Goal: Find specific page/section: Find specific page/section

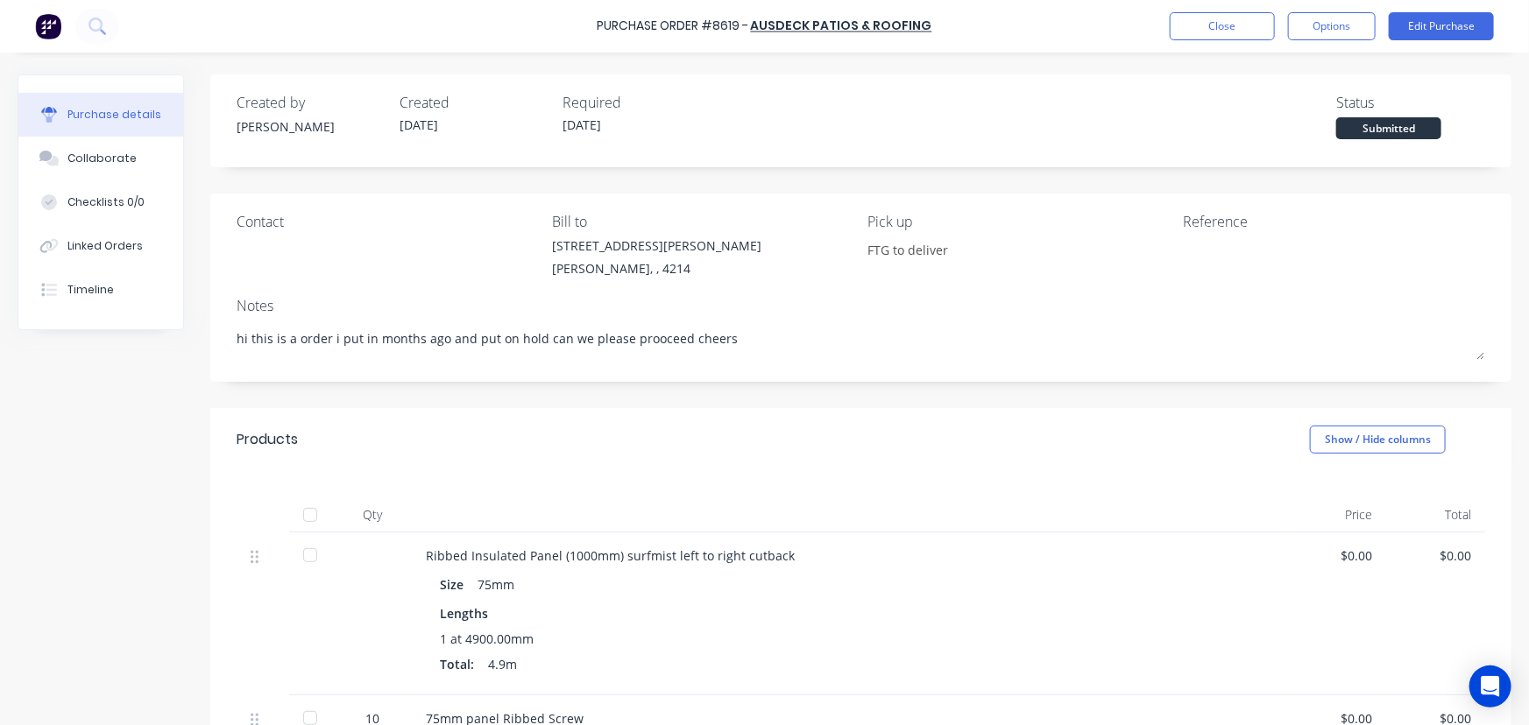
click at [1177, 28] on button "Close" at bounding box center [1222, 26] width 105 height 28
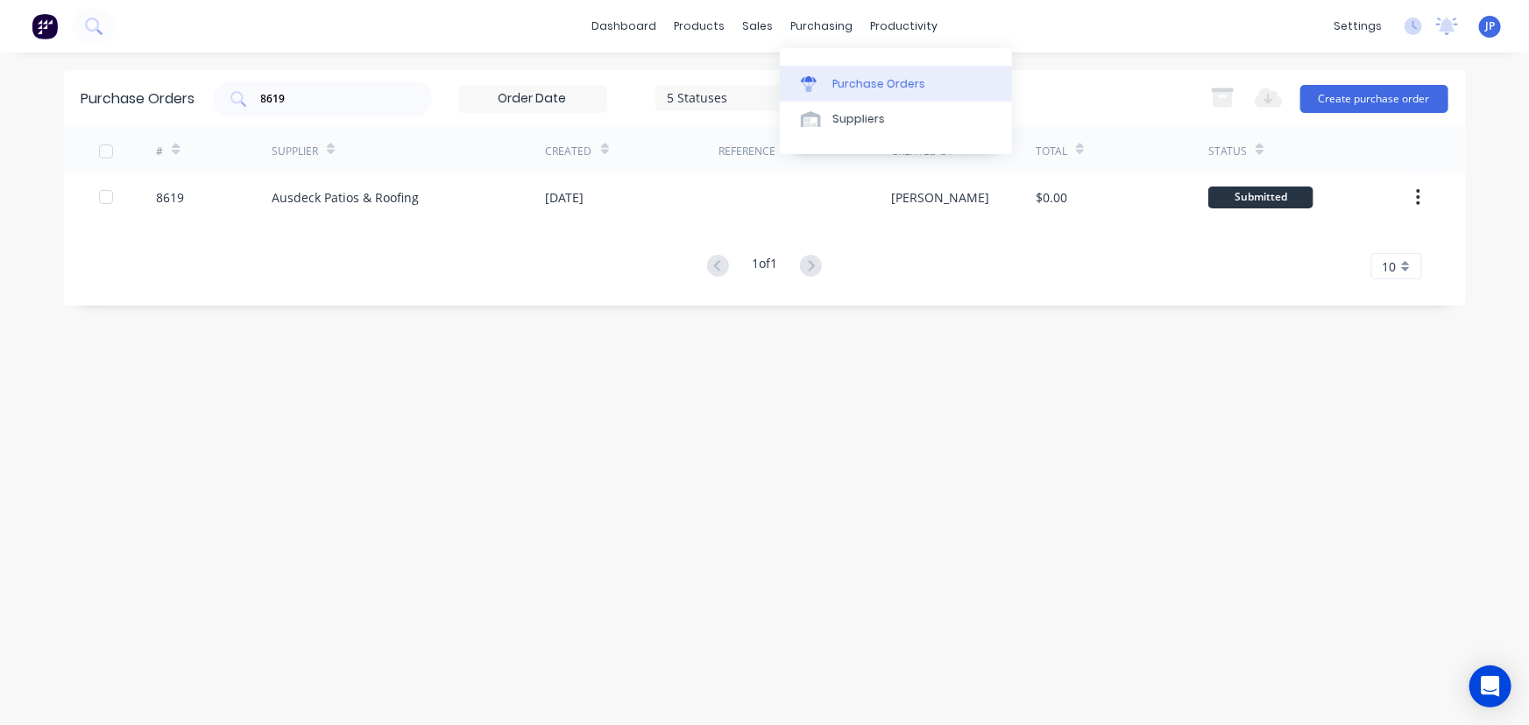
click at [844, 78] on div "Purchase Orders" at bounding box center [878, 84] width 93 height 16
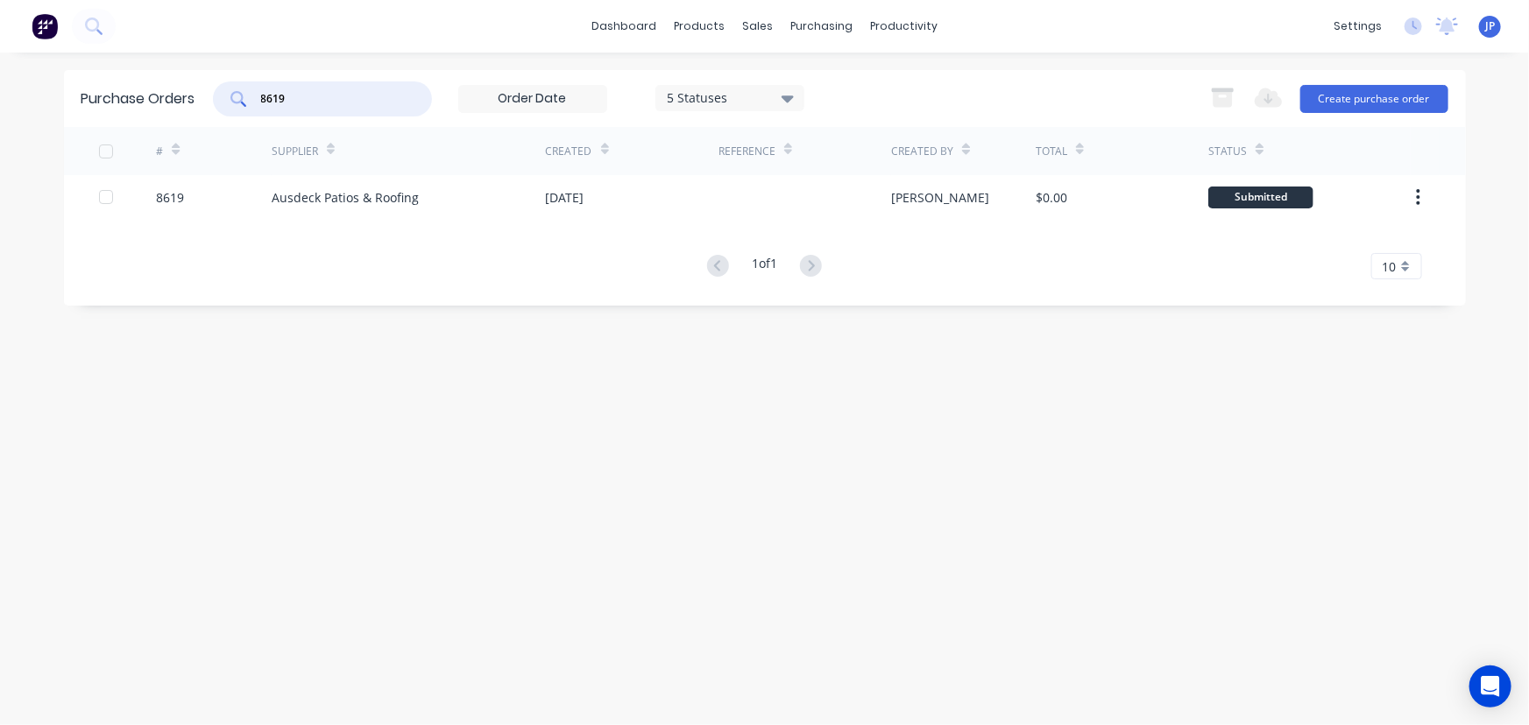
drag, startPoint x: 298, startPoint y: 100, endPoint x: 209, endPoint y: 104, distance: 88.6
click at [209, 104] on div "Purchase Orders 8619 5 Statuses 5 Statuses Export to Excel (XLSX) Create purcha…" at bounding box center [765, 98] width 1402 height 57
type input "1"
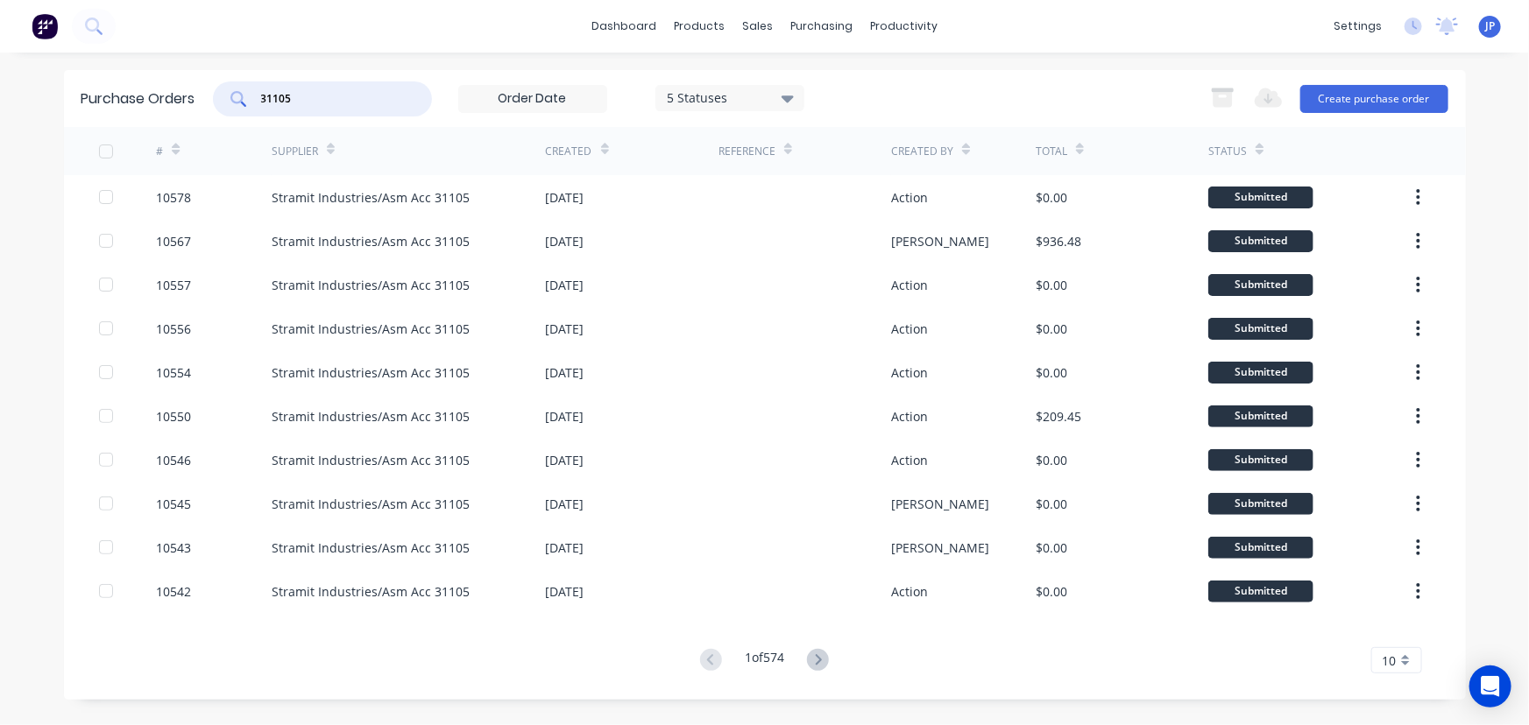
drag, startPoint x: 303, startPoint y: 102, endPoint x: 249, endPoint y: 112, distance: 55.2
click at [249, 112] on div "31105" at bounding box center [322, 98] width 219 height 35
type input "10398"
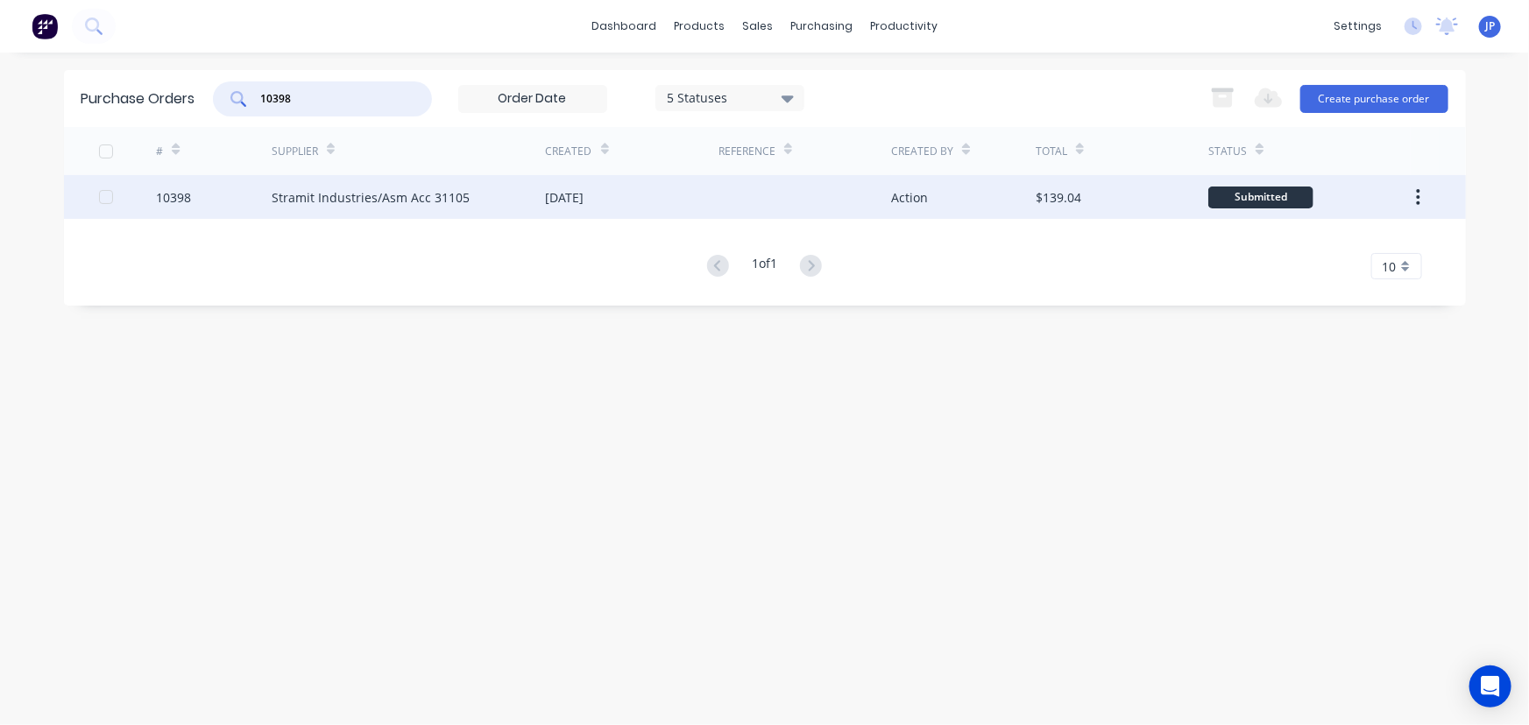
click at [322, 201] on div "Stramit Industries/Asm Acc 31105" at bounding box center [371, 197] width 198 height 18
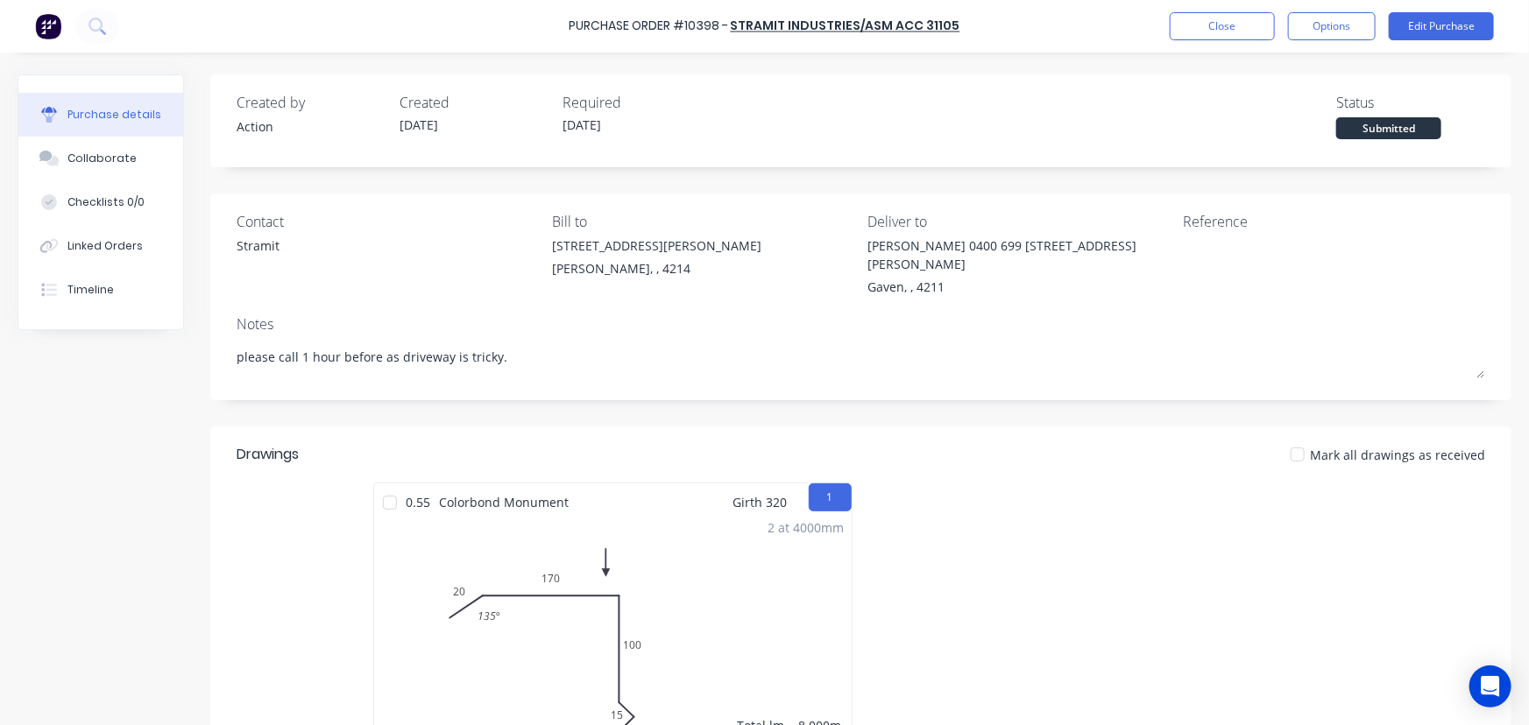
type textarea "x"
click at [152, 250] on button "Linked Orders" at bounding box center [100, 246] width 165 height 44
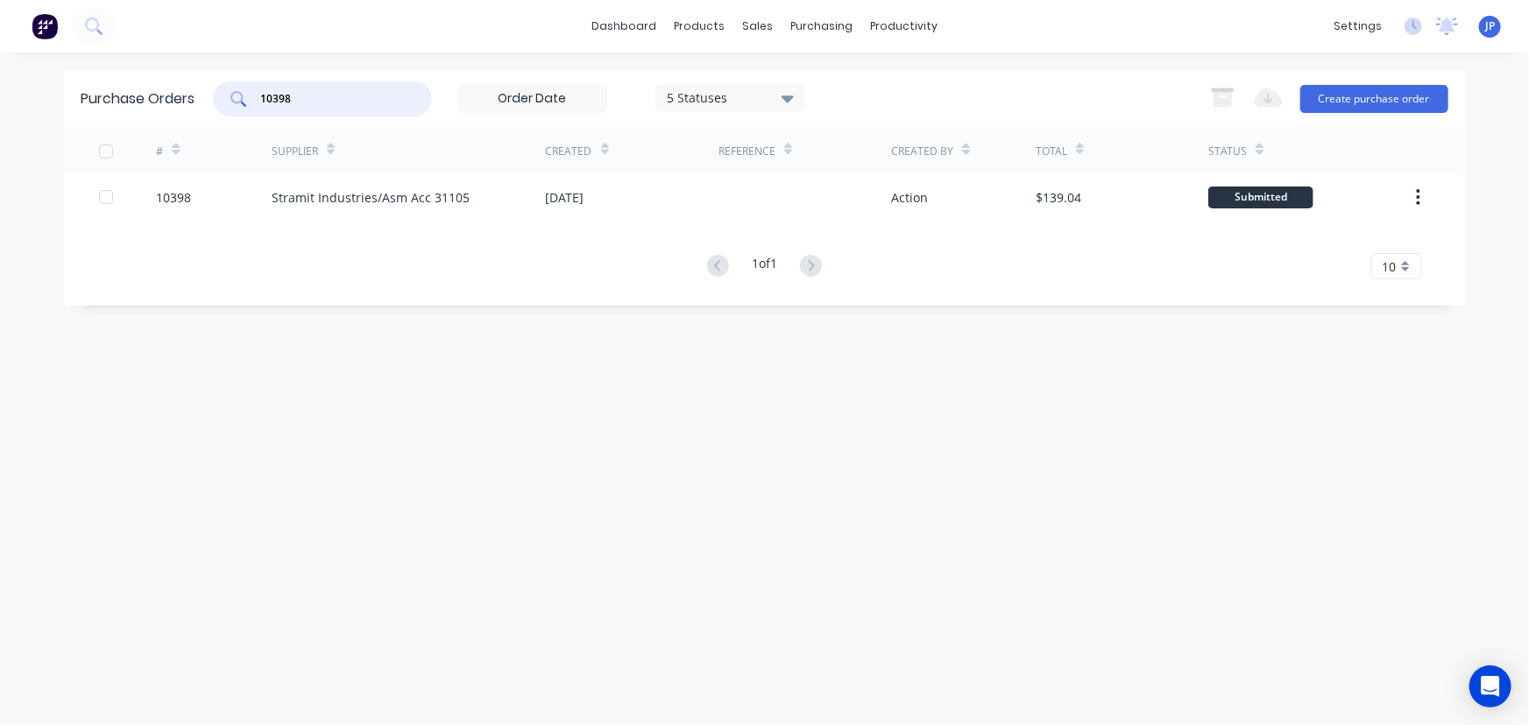
drag, startPoint x: 309, startPoint y: 101, endPoint x: 264, endPoint y: 104, distance: 45.7
click at [264, 104] on input "10398" at bounding box center [331, 99] width 145 height 18
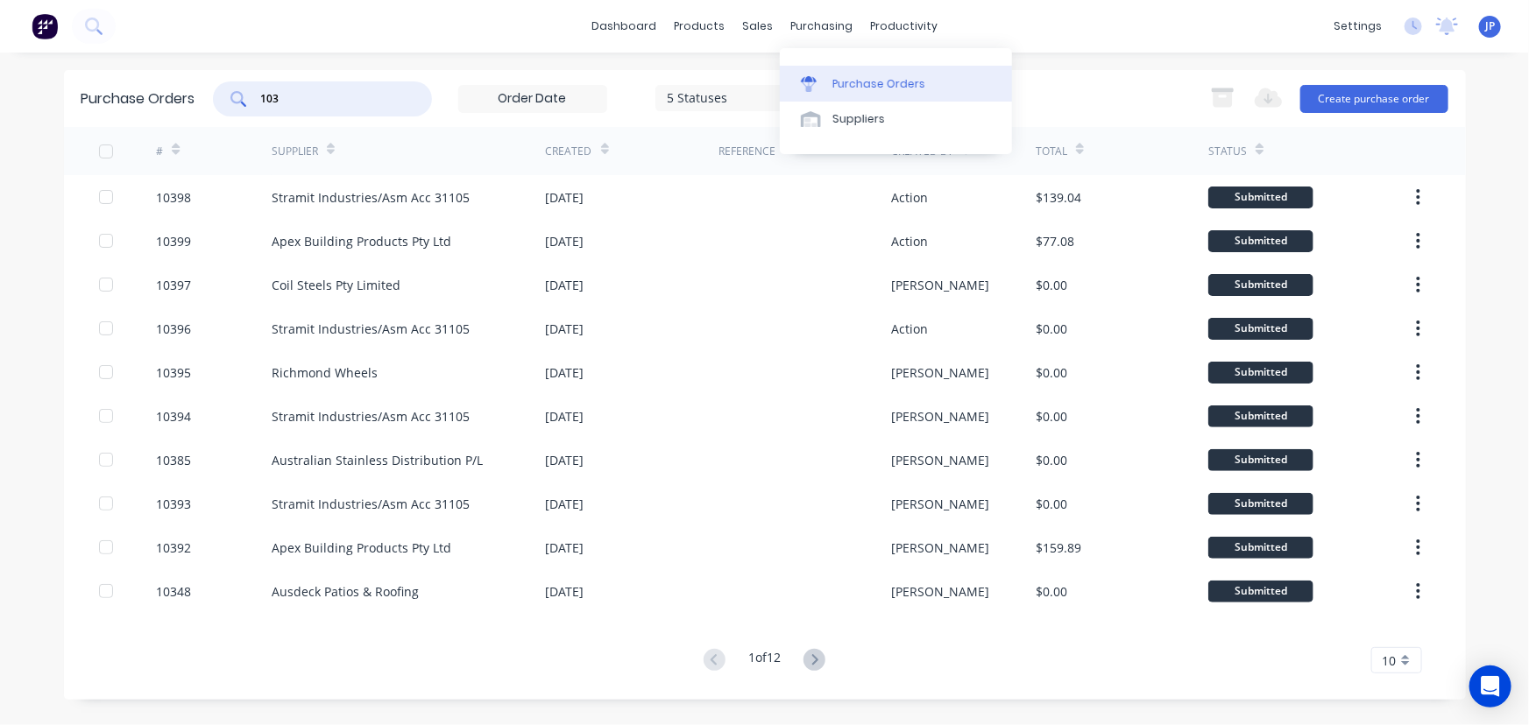
type input "103"
click at [840, 87] on div "Purchase Orders" at bounding box center [878, 84] width 93 height 16
